Goal: Use online tool/utility: Utilize a website feature to perform a specific function

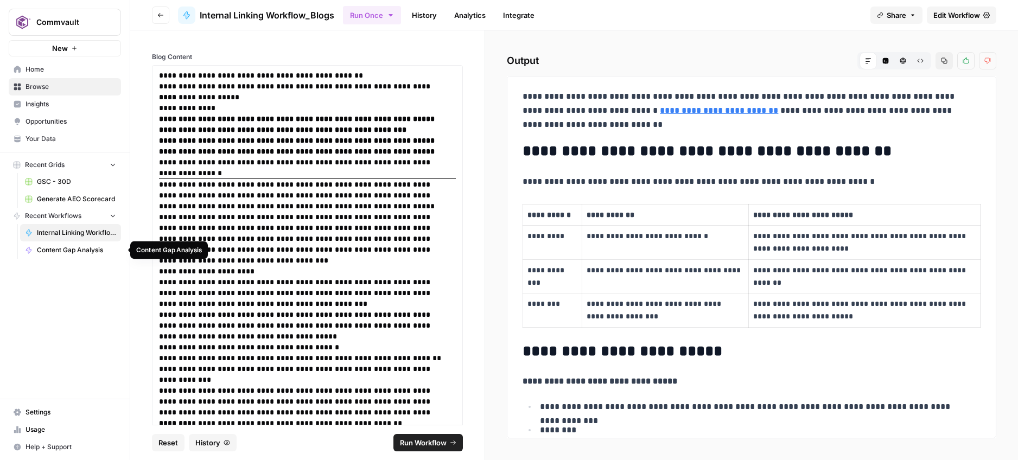
scroll to position [439, 0]
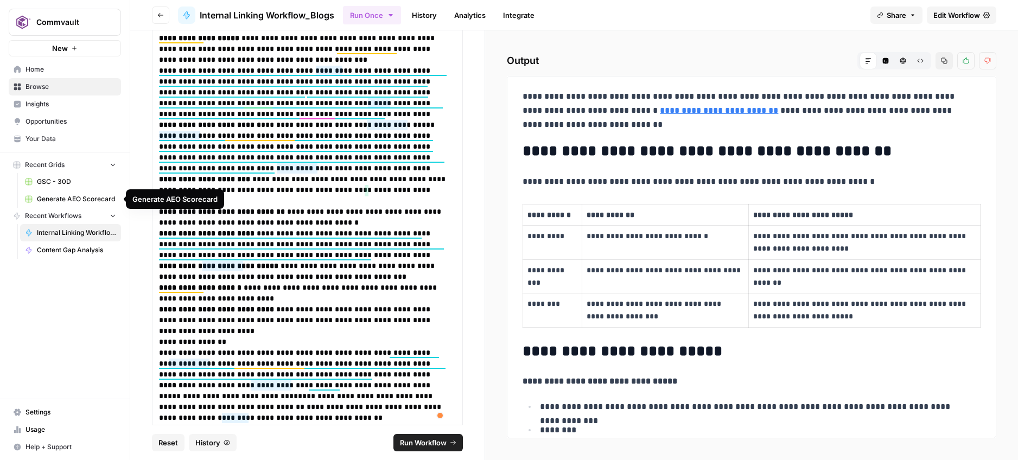
click at [60, 199] on span "Generate AEO Scorecard" at bounding box center [76, 199] width 79 height 10
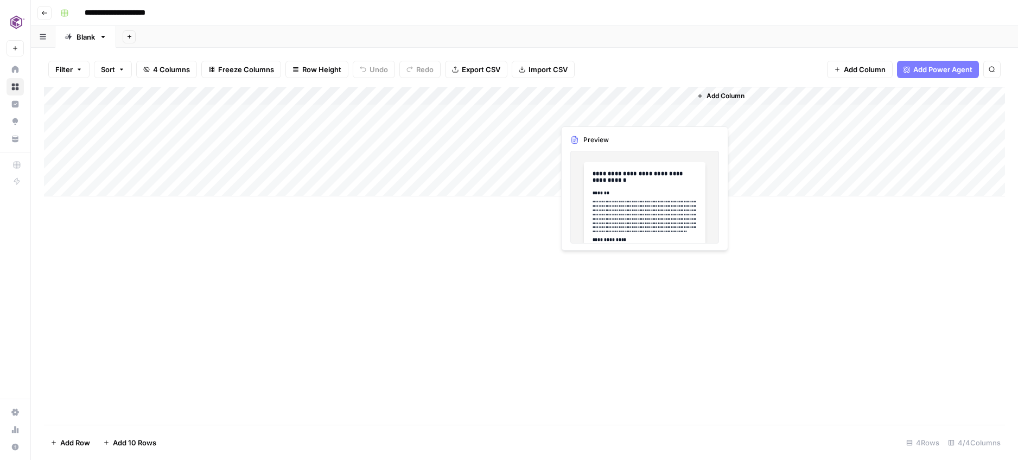
click at [599, 114] on div "Add Column" at bounding box center [524, 142] width 961 height 110
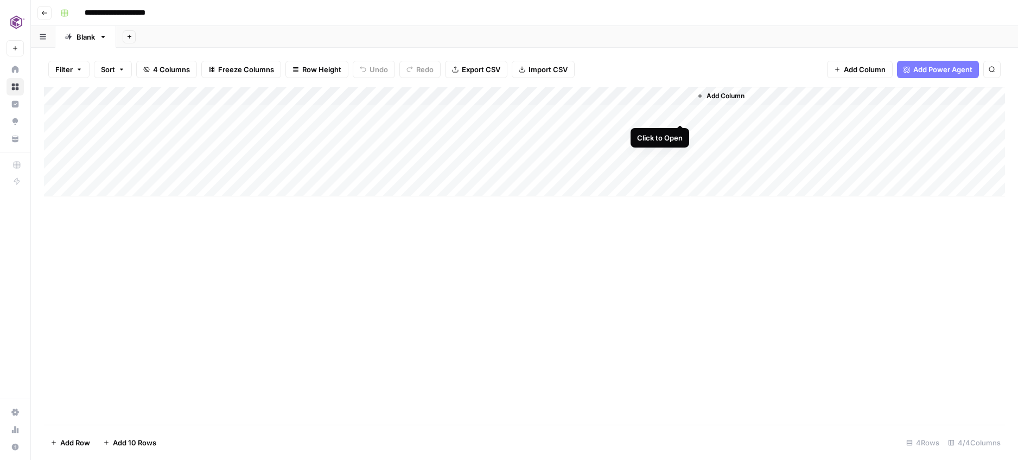
click at [683, 111] on div "Add Column" at bounding box center [524, 142] width 961 height 110
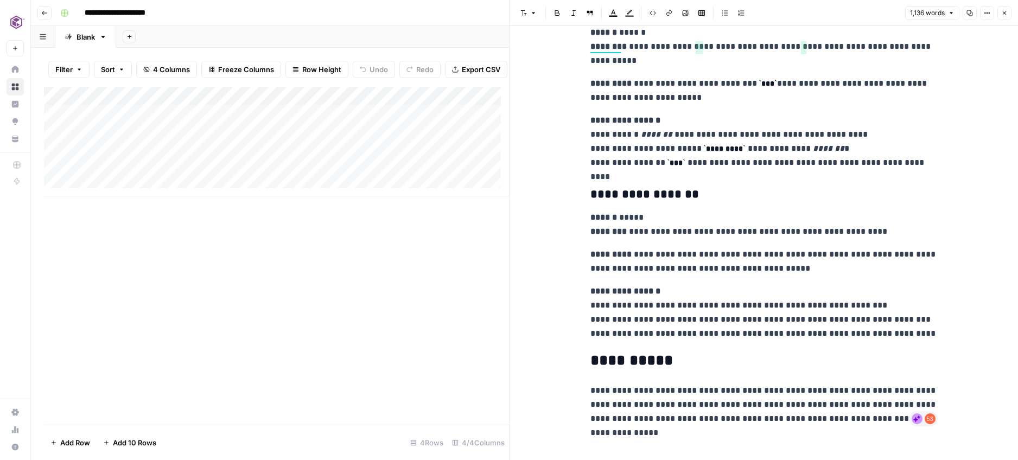
scroll to position [2936, 0]
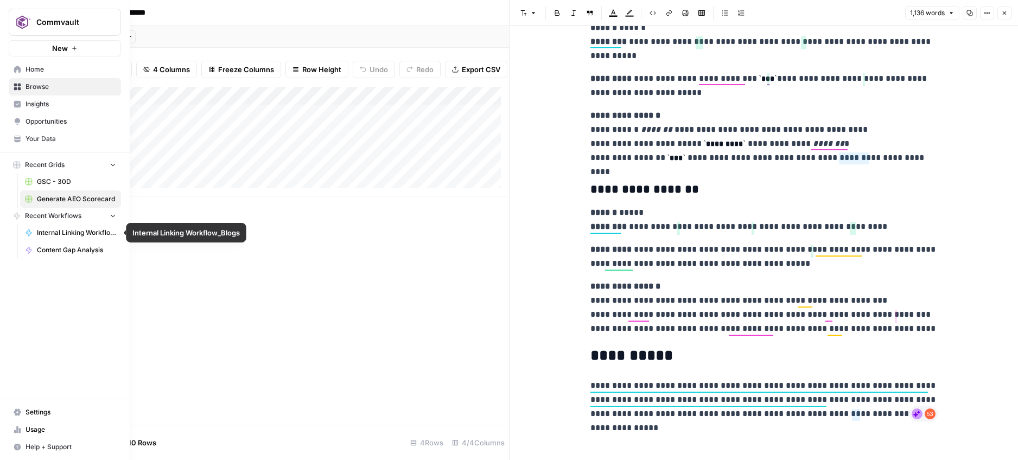
click at [59, 231] on span "Internal Linking Workflow_Blogs" at bounding box center [76, 233] width 79 height 10
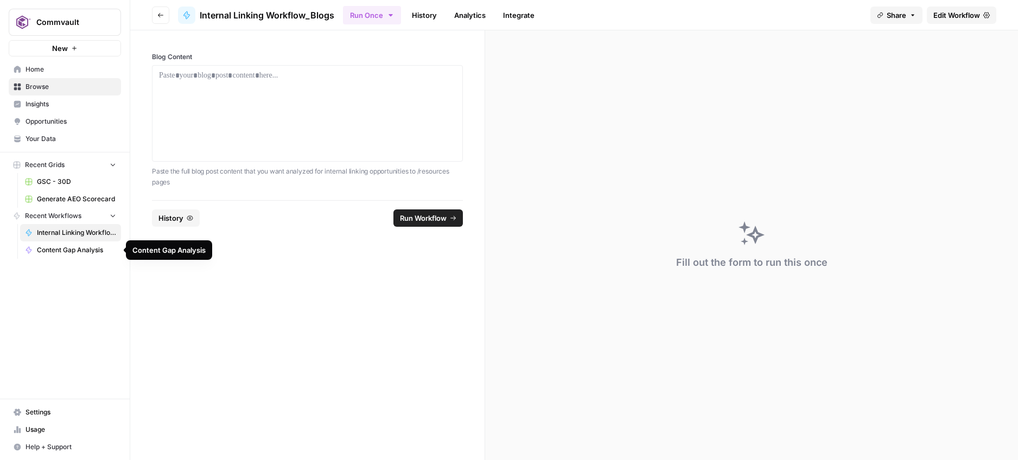
click at [84, 248] on span "Content Gap Analysis" at bounding box center [76, 250] width 79 height 10
